Goal: Transaction & Acquisition: Purchase product/service

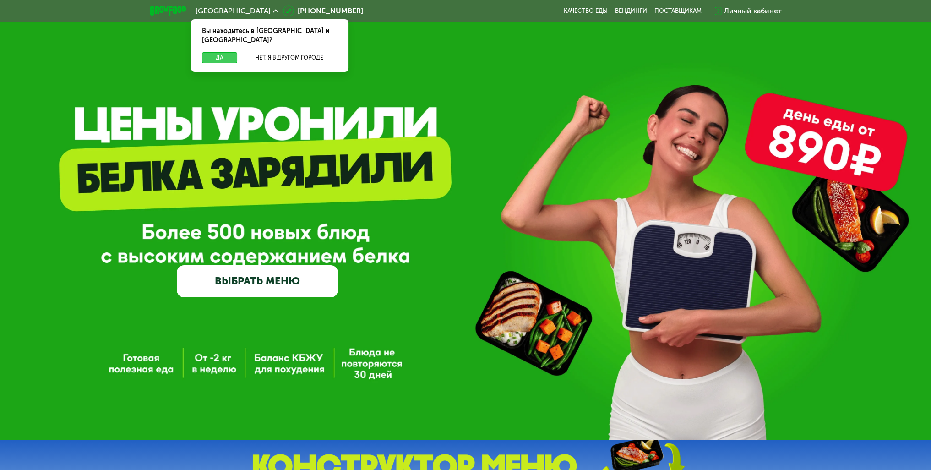
click at [206, 52] on button "Да" at bounding box center [219, 57] width 35 height 11
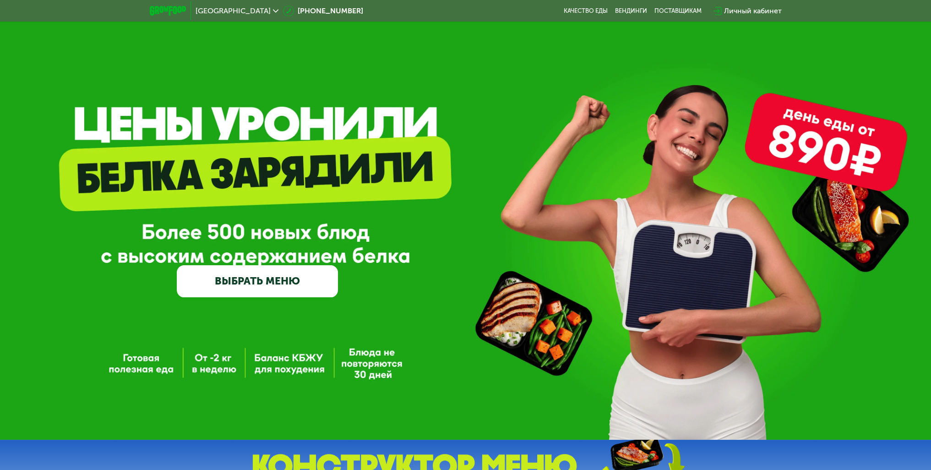
click at [275, 284] on link "ВЫБРАТЬ МЕНЮ" at bounding box center [257, 281] width 161 height 33
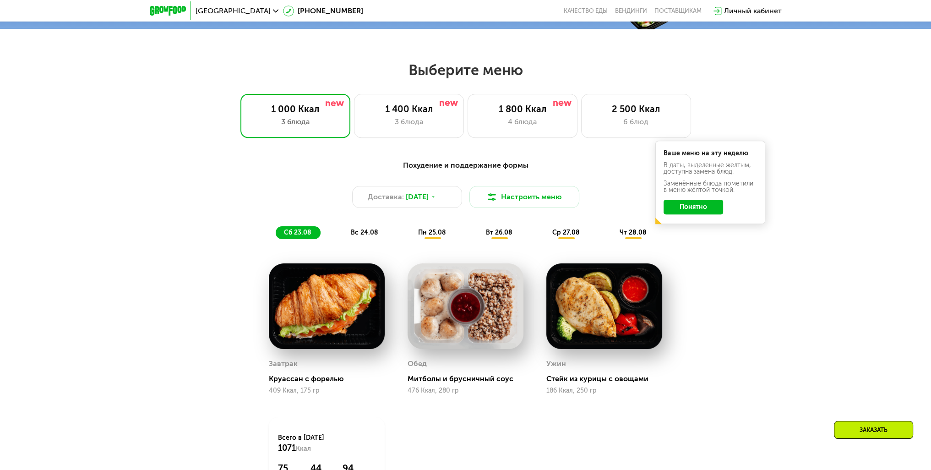
scroll to position [476, 0]
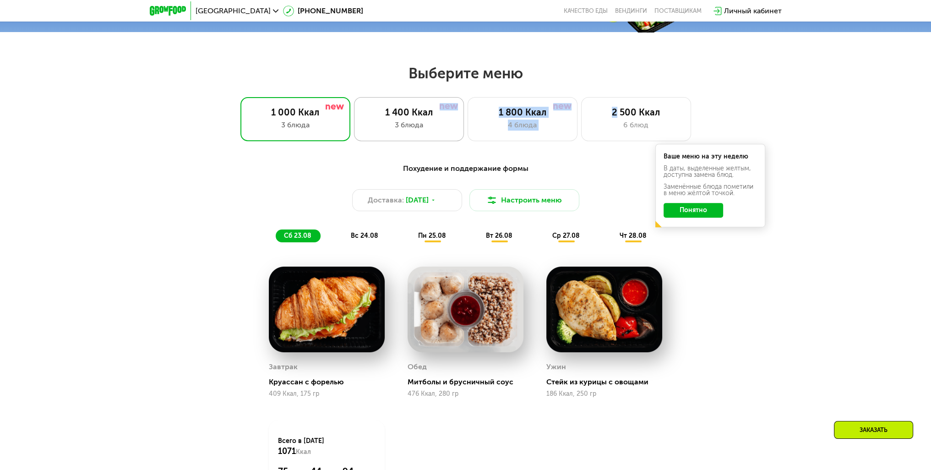
drag, startPoint x: 617, startPoint y: 120, endPoint x: 438, endPoint y: 127, distance: 179.1
click at [438, 127] on div "1 000 Ккал 3 блюда 1 400 Ккал 3 блюда 1 800 Ккал 4 блюда 2 500 Ккал 6 блюд" at bounding box center [465, 119] width 872 height 44
click at [438, 126] on div "3 блюда" at bounding box center [409, 125] width 91 height 11
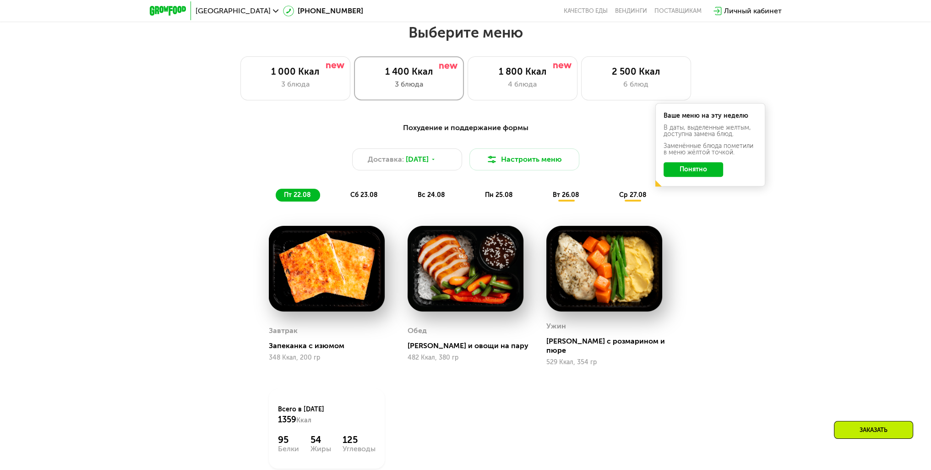
scroll to position [522, 0]
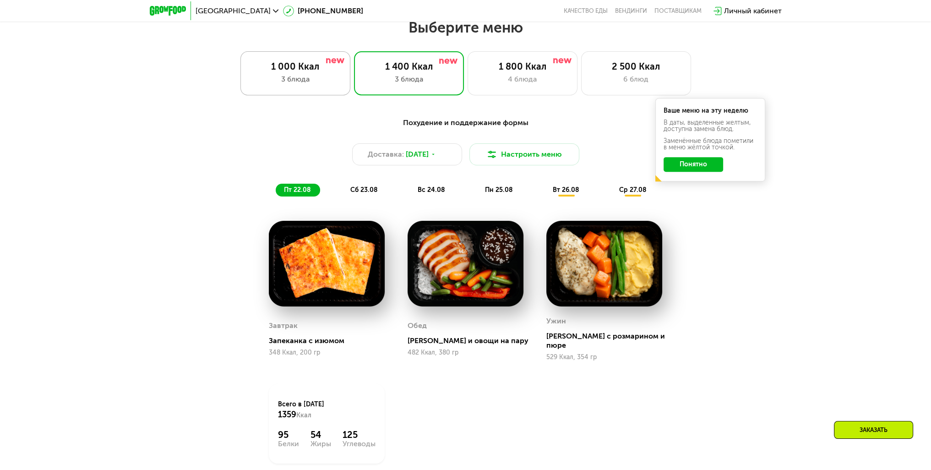
click at [337, 81] on div "3 блюда" at bounding box center [295, 79] width 91 height 11
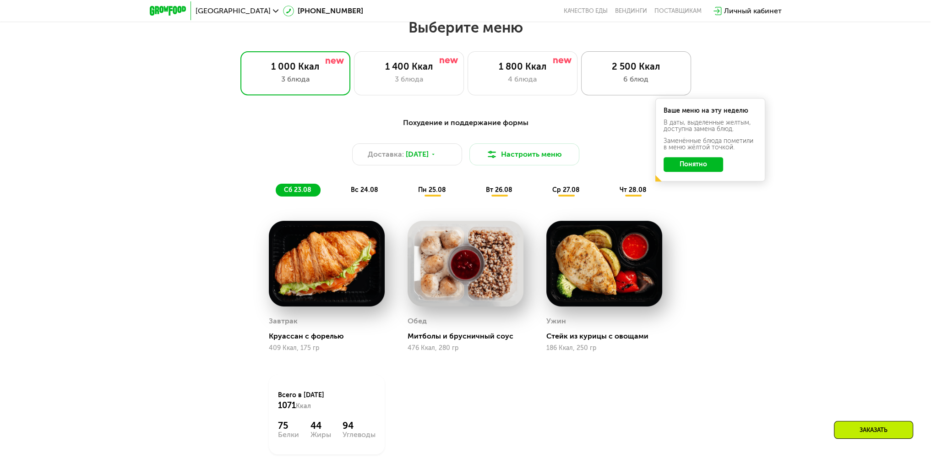
click at [625, 78] on div "6 блюд" at bounding box center [636, 79] width 91 height 11
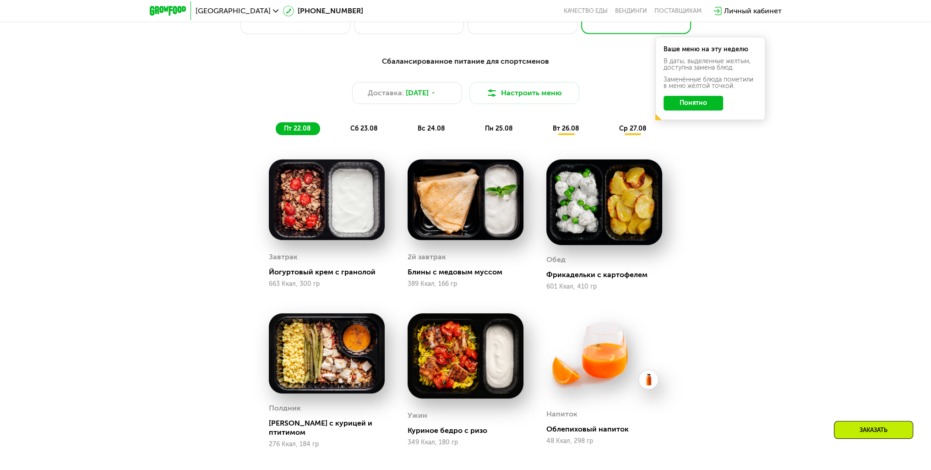
scroll to position [659, 0]
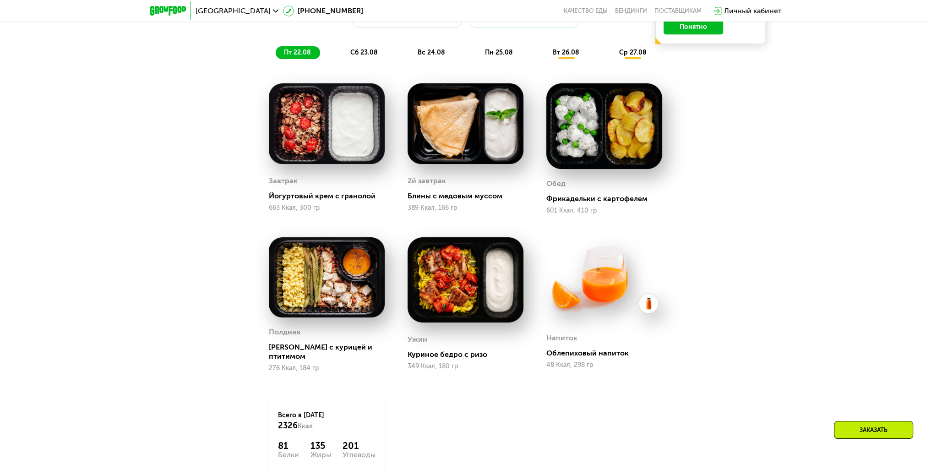
click at [363, 56] on span "сб 23.08" at bounding box center [363, 53] width 27 height 8
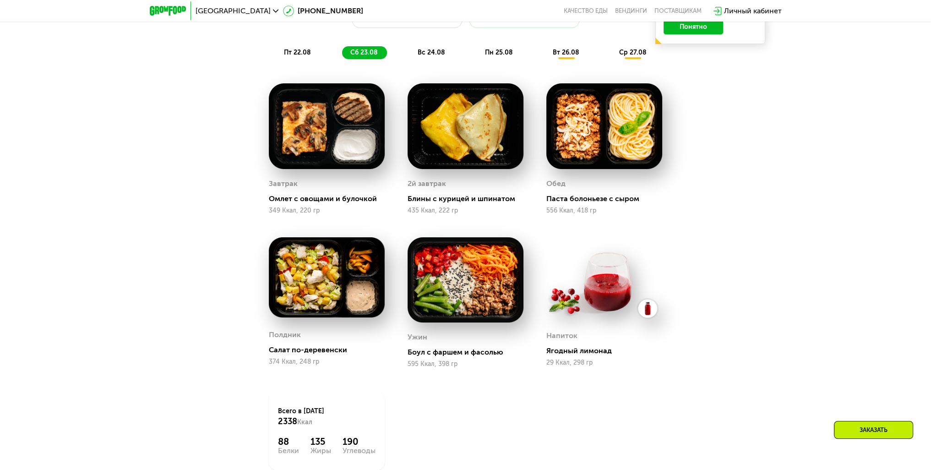
click at [424, 53] on span "вс 24.08" at bounding box center [431, 53] width 27 height 8
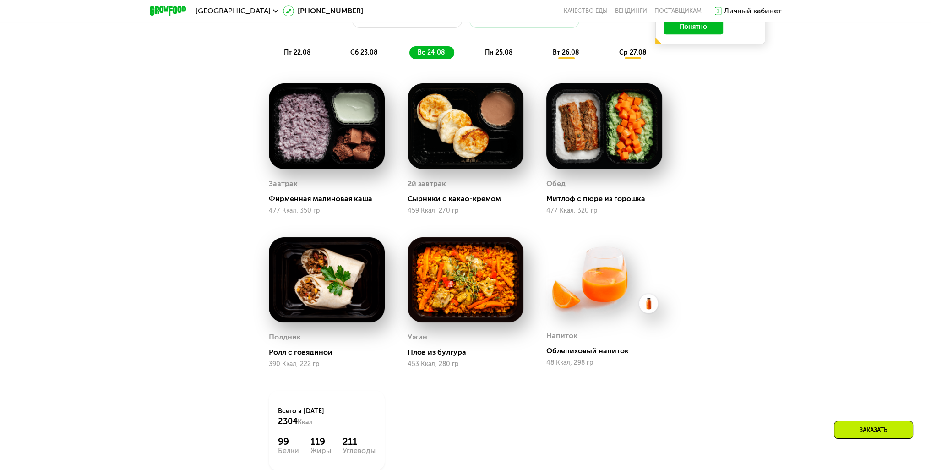
click at [366, 54] on span "сб 23.08" at bounding box center [363, 53] width 27 height 8
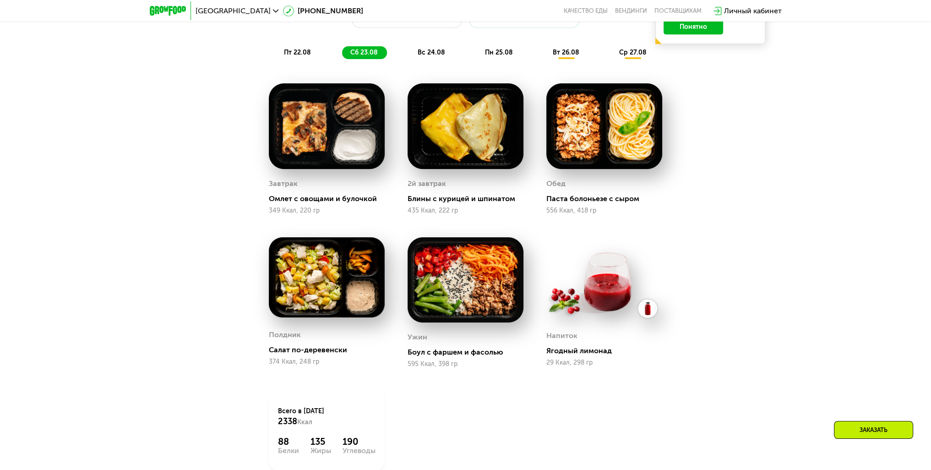
click at [491, 56] on span "пн 25.08" at bounding box center [499, 53] width 28 height 8
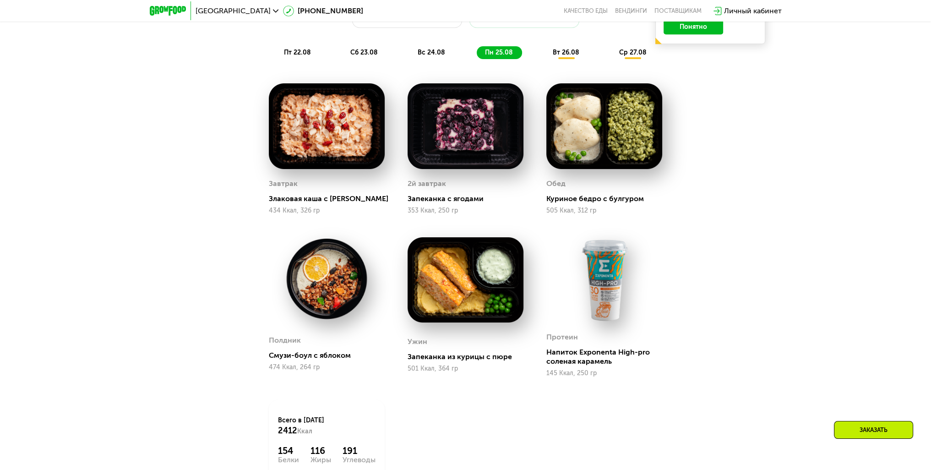
click at [556, 54] on span "вт 26.08" at bounding box center [566, 53] width 27 height 8
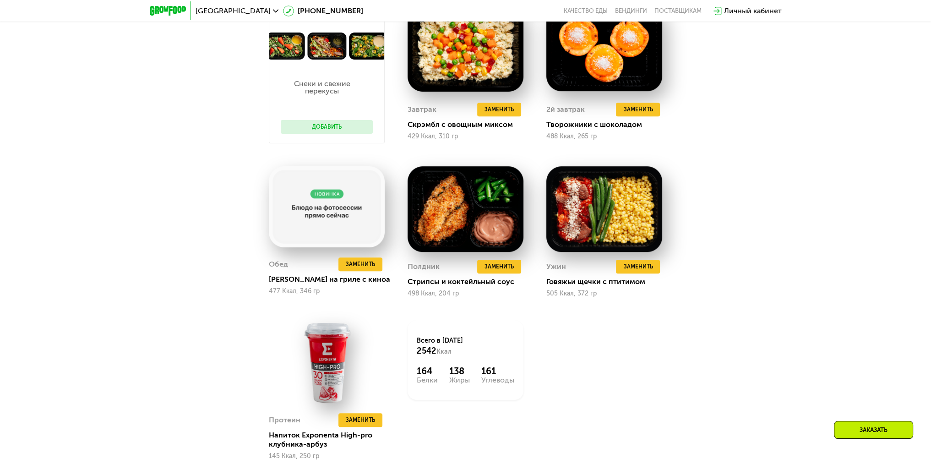
scroll to position [751, 0]
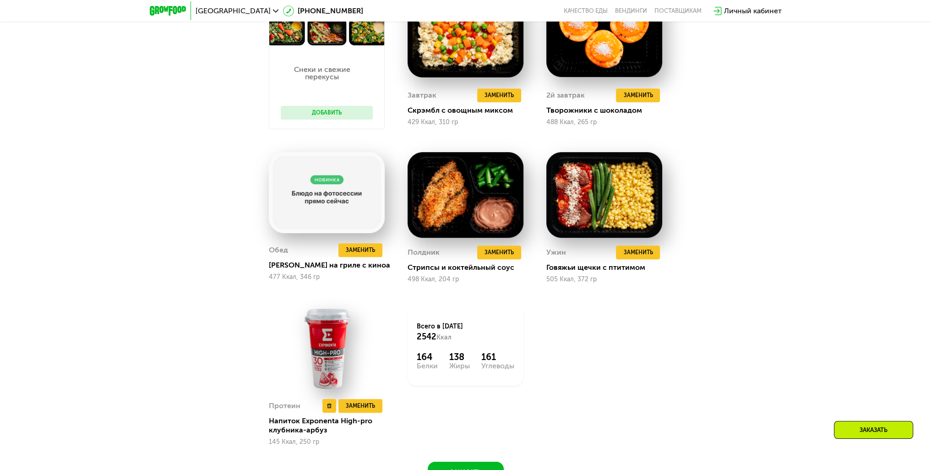
click at [331, 341] on img at bounding box center [327, 349] width 116 height 86
click at [315, 369] on img at bounding box center [327, 349] width 116 height 86
click at [339, 409] on button "Заменить" at bounding box center [360, 406] width 44 height 14
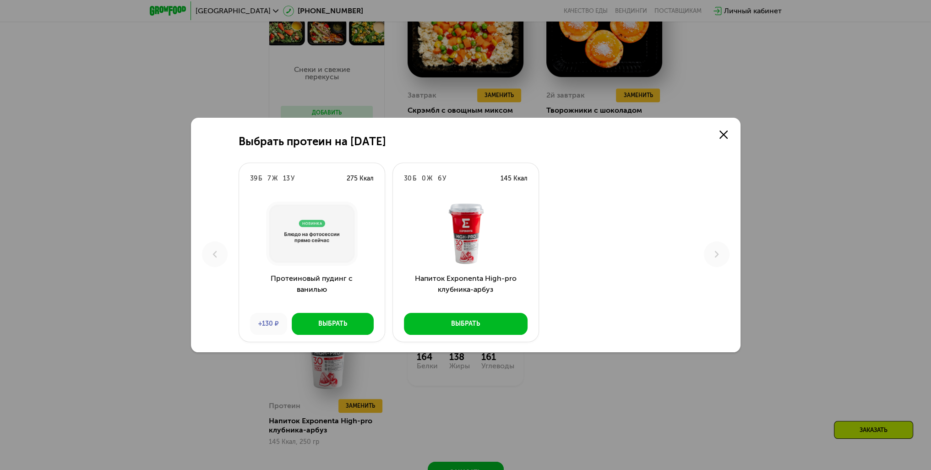
click at [359, 410] on div "Выбрать протеин на [DATE] Б 7 Ж 13 У 275 Ккал Протеиновый пудинг с ванилью +130…" at bounding box center [465, 235] width 931 height 470
click at [460, 424] on div "Выбрать протеин на [DATE] Б 7 Ж 13 У 275 Ккал Протеиновый пудинг с ванилью +130…" at bounding box center [465, 235] width 931 height 470
click at [723, 137] on icon at bounding box center [723, 134] width 8 height 8
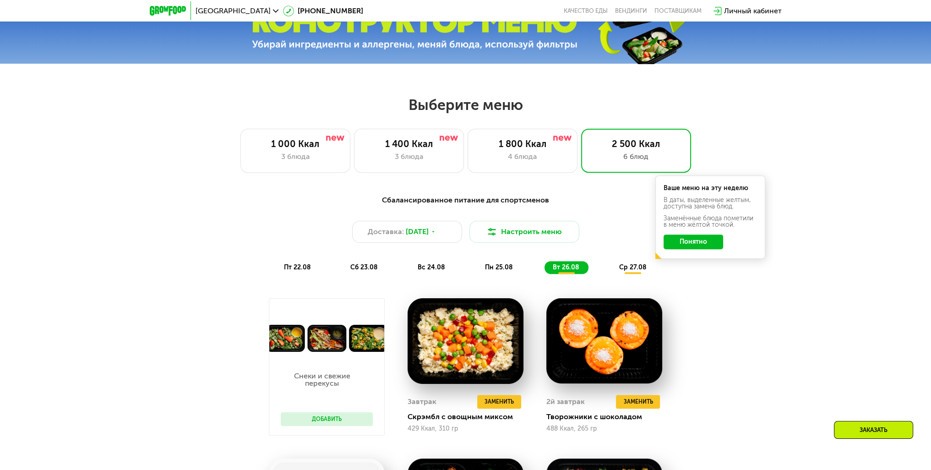
scroll to position [385, 0]
